Goal: Information Seeking & Learning: Learn about a topic

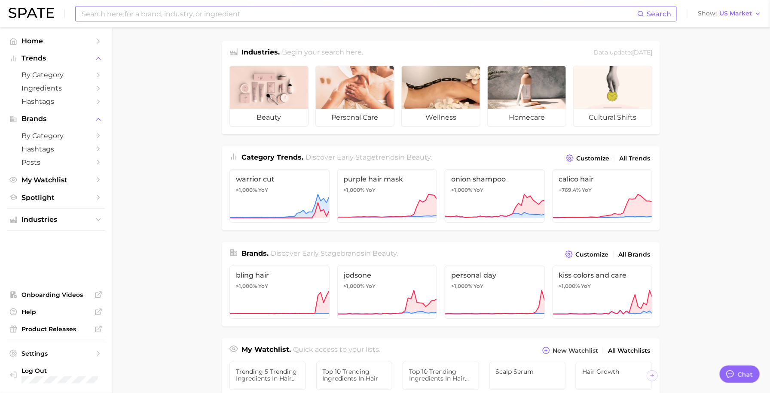
click at [207, 21] on div "Search" at bounding box center [375, 13] width 601 height 15
click at [195, 18] on body "Search Show US Market Home Trends by Category Ingredients Hashtags Brands by Ca…" at bounding box center [385, 196] width 770 height 393
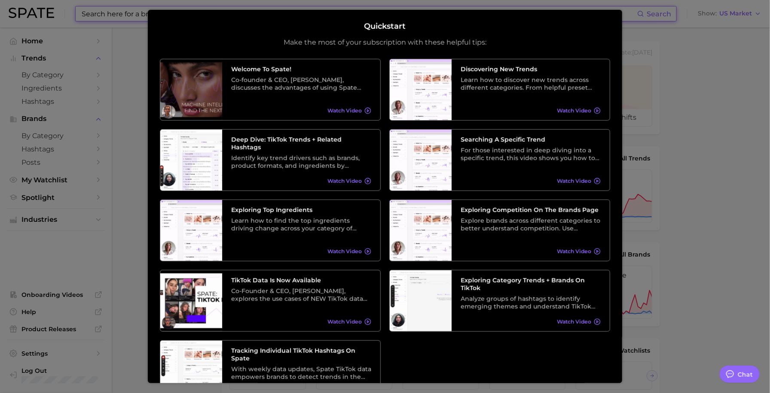
click at [121, 71] on div at bounding box center [385, 347] width 770 height 695
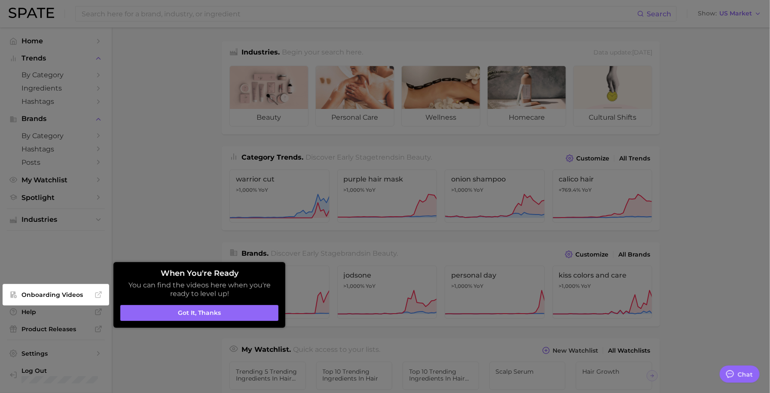
click at [157, 91] on div at bounding box center [385, 347] width 770 height 695
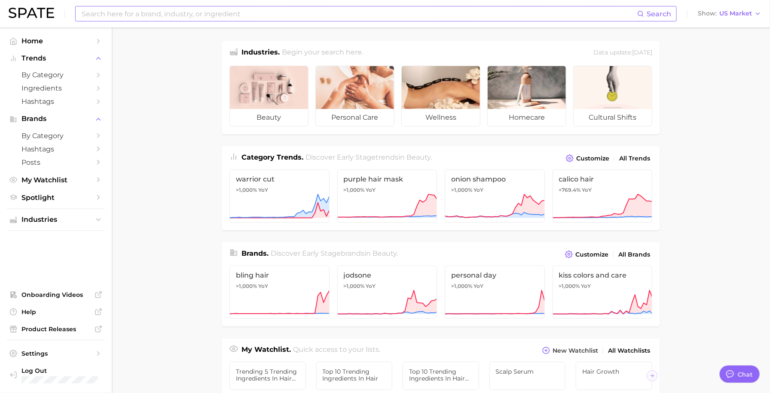
click at [140, 11] on input at bounding box center [359, 13] width 556 height 15
type input "dry shampoo"
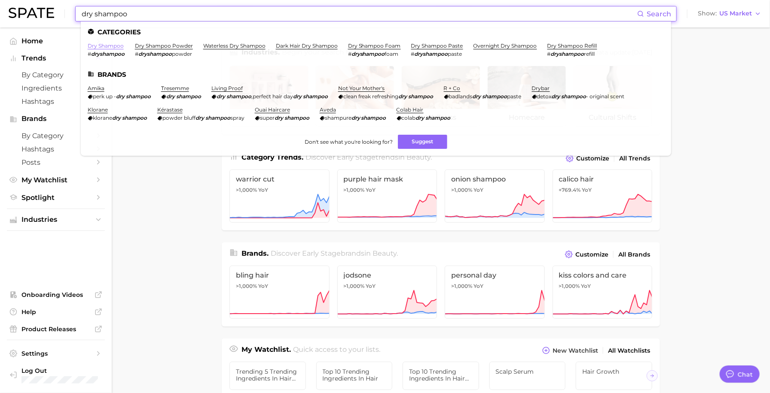
click at [115, 43] on link "dry shampoo" at bounding box center [106, 46] width 36 height 6
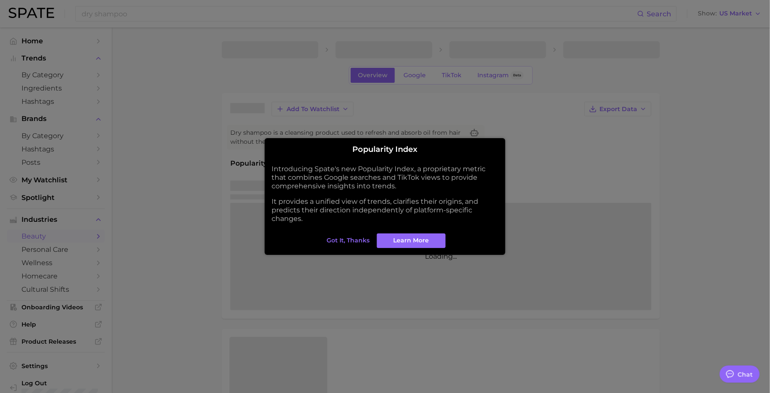
type textarea "x"
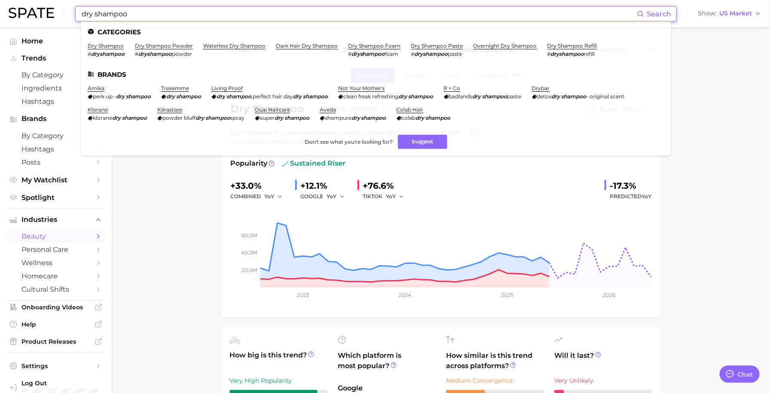
click at [241, 14] on input "dry shampoo" at bounding box center [359, 13] width 556 height 15
click at [163, 46] on link "dry shampoo powder" at bounding box center [164, 46] width 58 height 6
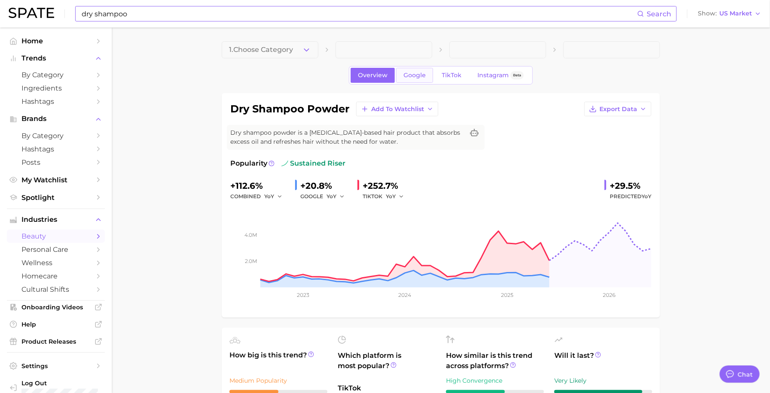
click at [411, 76] on span "Google" at bounding box center [414, 75] width 22 height 7
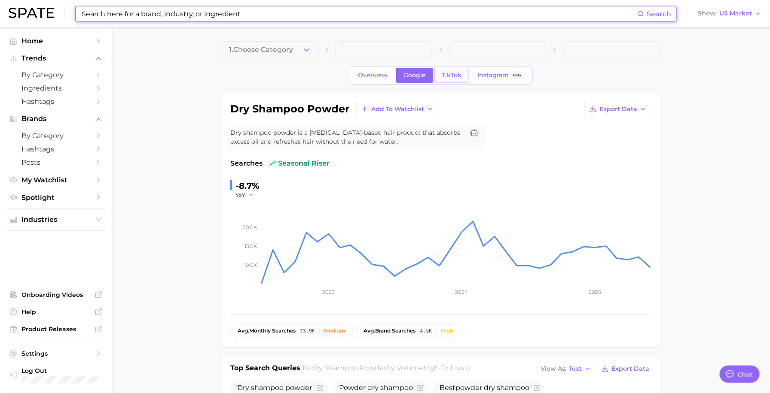
click at [451, 76] on span "TikTok" at bounding box center [452, 75] width 20 height 7
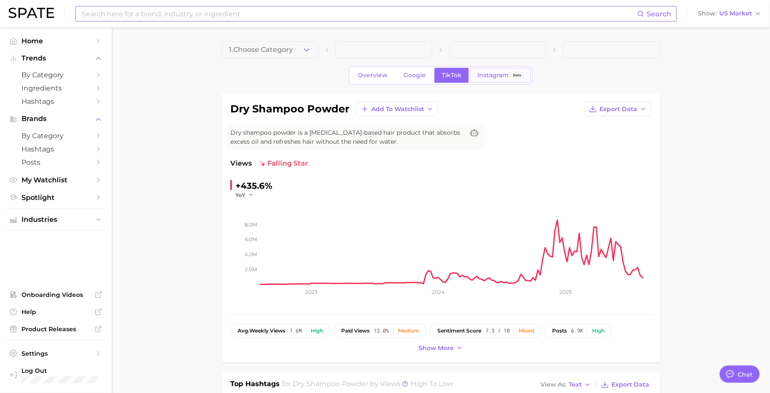
click at [499, 78] on span "Instagram" at bounding box center [492, 75] width 31 height 7
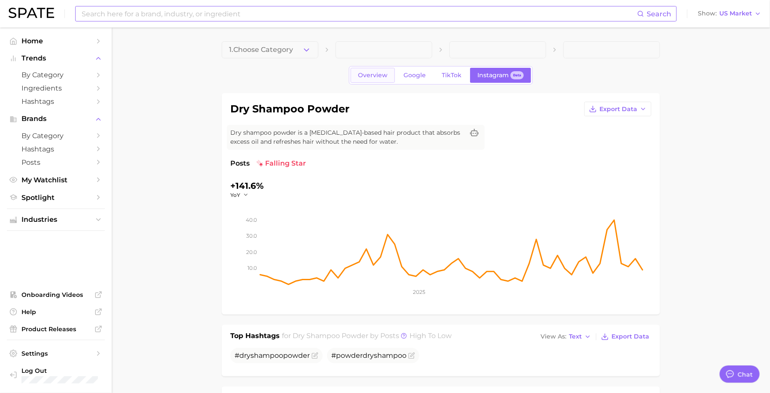
click at [374, 79] on link "Overview" at bounding box center [372, 75] width 44 height 15
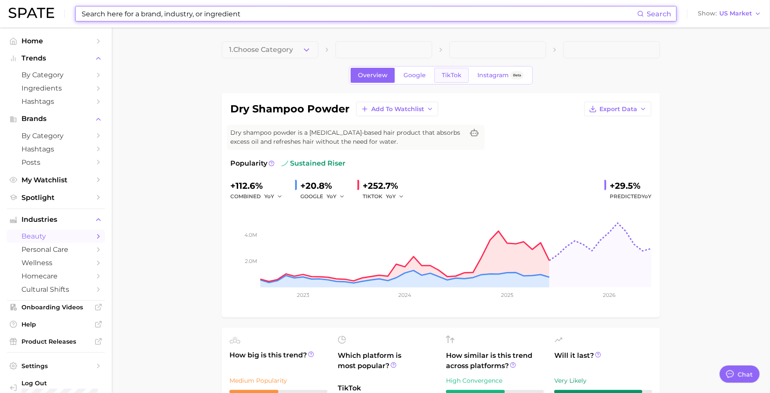
click at [445, 73] on span "TikTok" at bounding box center [452, 75] width 20 height 7
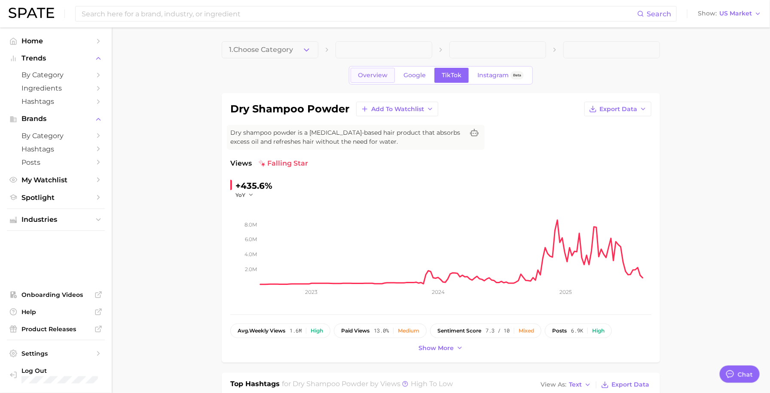
click at [383, 72] on span "Overview" at bounding box center [373, 75] width 30 height 7
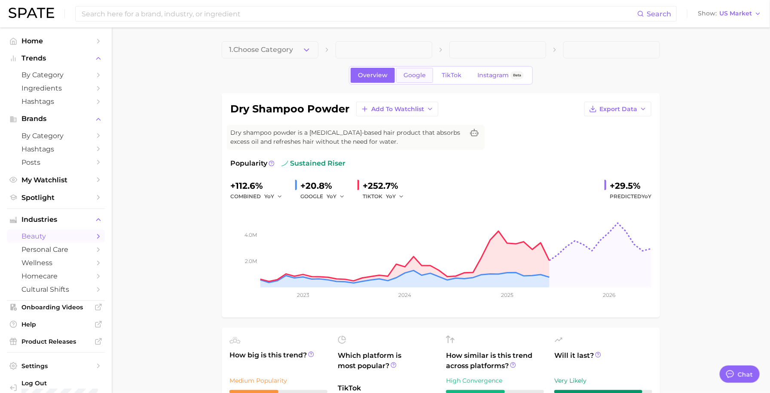
click at [408, 74] on span "Google" at bounding box center [414, 75] width 22 height 7
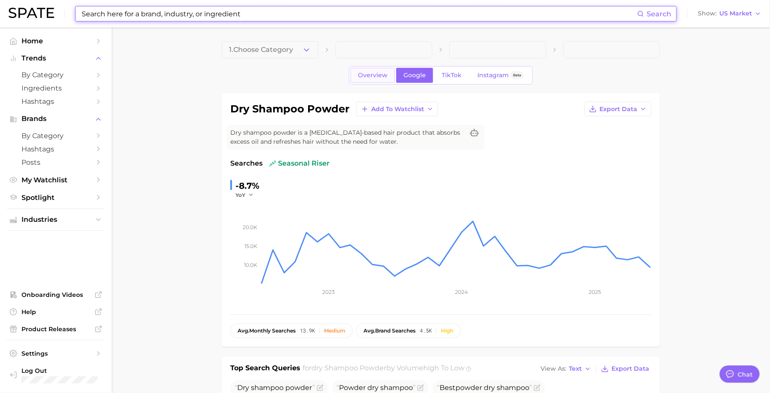
click at [385, 74] on span "Overview" at bounding box center [373, 75] width 30 height 7
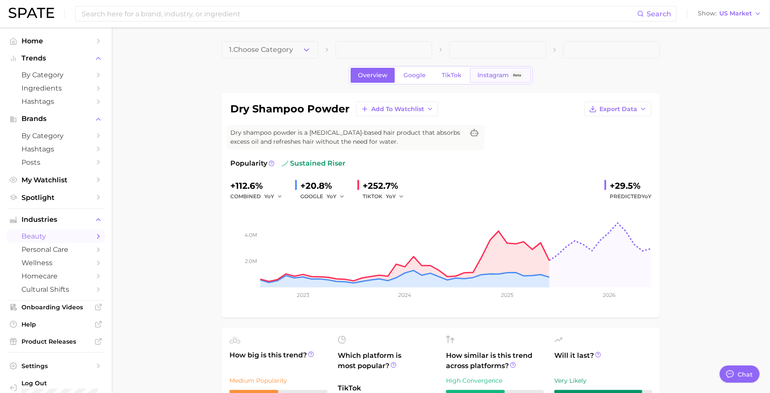
click at [481, 77] on span "Instagram" at bounding box center [492, 75] width 31 height 7
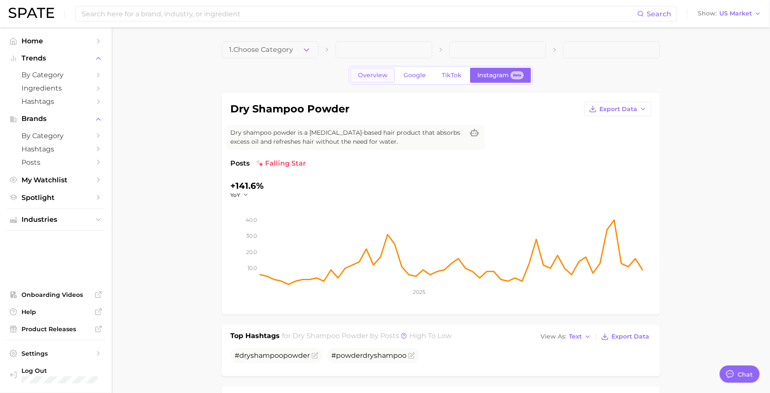
click at [367, 73] on span "Overview" at bounding box center [373, 75] width 30 height 7
